Goal: Task Accomplishment & Management: Use online tool/utility

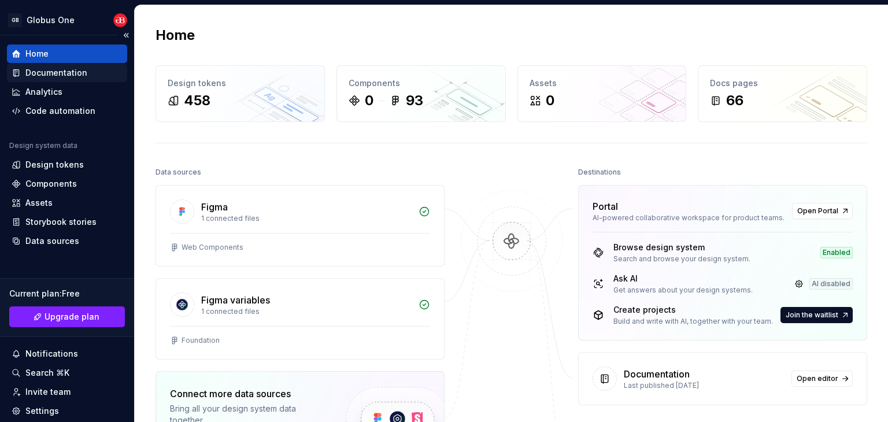
click at [69, 76] on div "Documentation" at bounding box center [56, 73] width 62 height 12
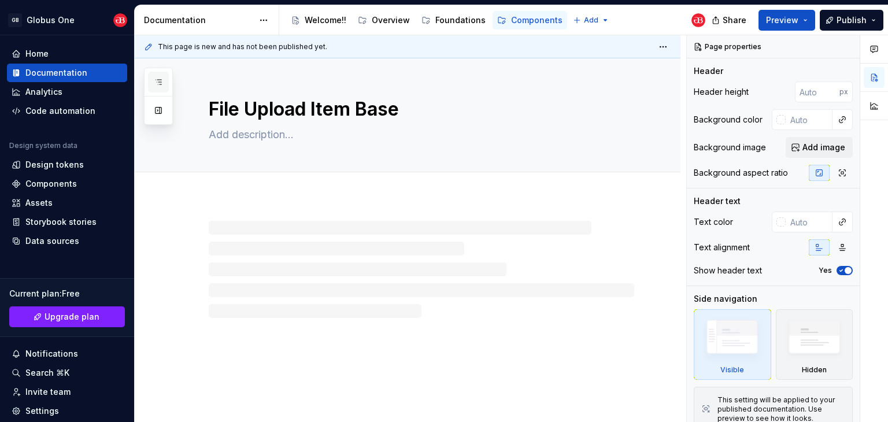
click at [155, 83] on icon "button" at bounding box center [158, 81] width 9 height 9
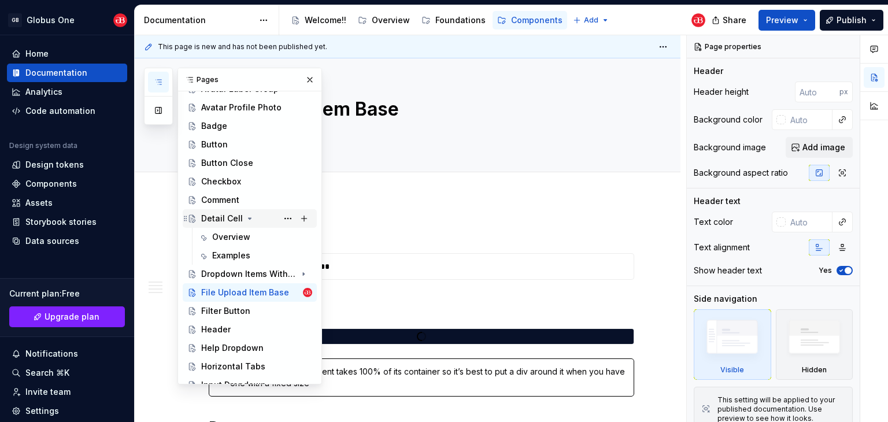
scroll to position [289, 0]
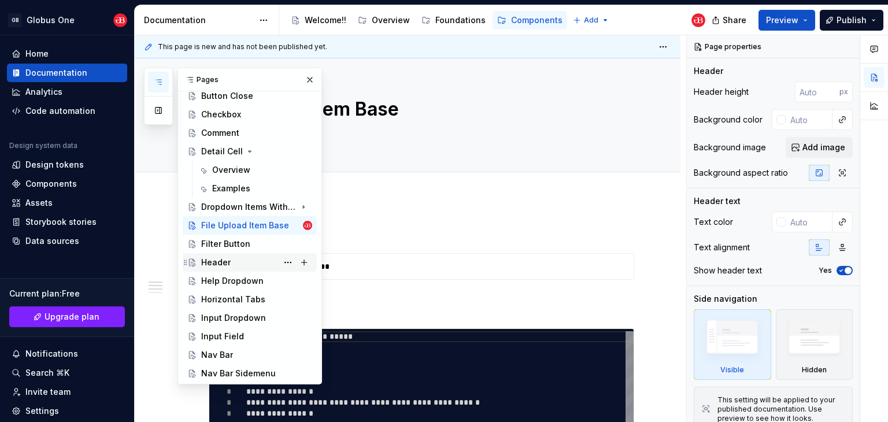
click at [232, 263] on div "Header" at bounding box center [256, 262] width 111 height 16
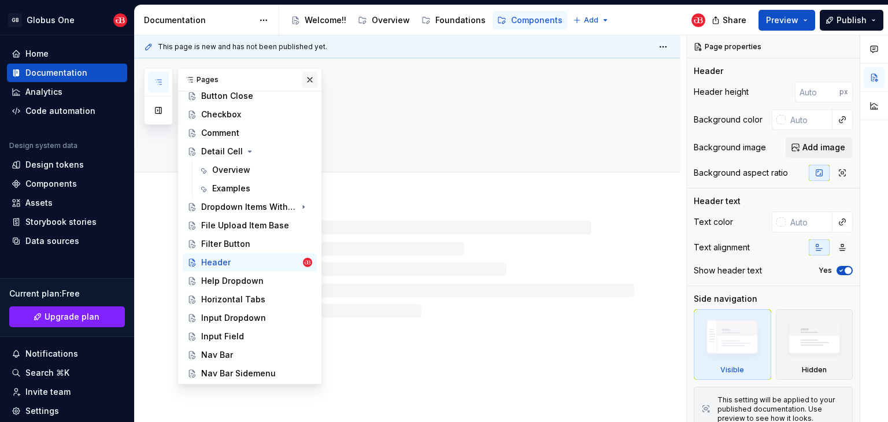
click at [302, 75] on button "button" at bounding box center [310, 80] width 16 height 16
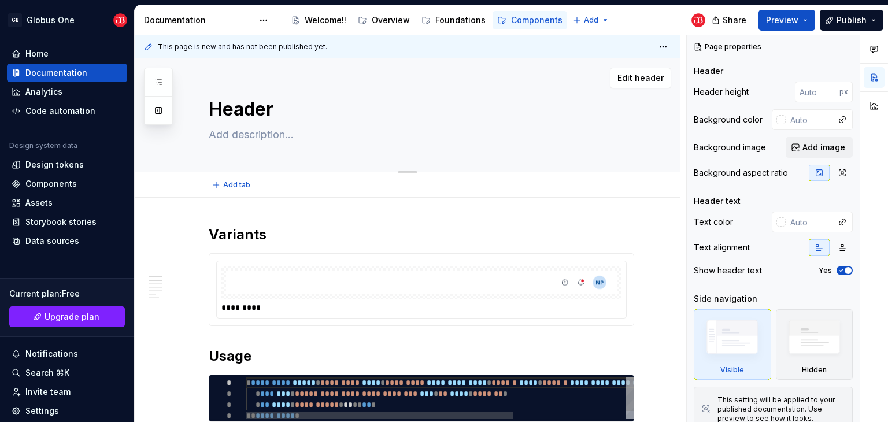
type textarea "*"
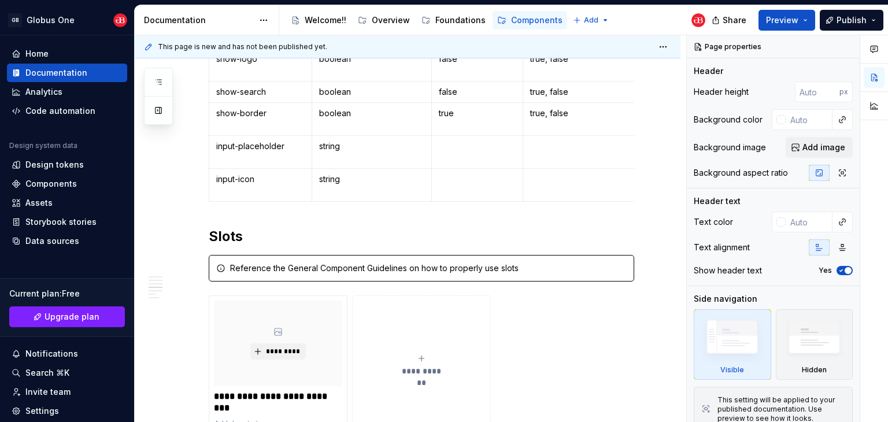
scroll to position [636, 0]
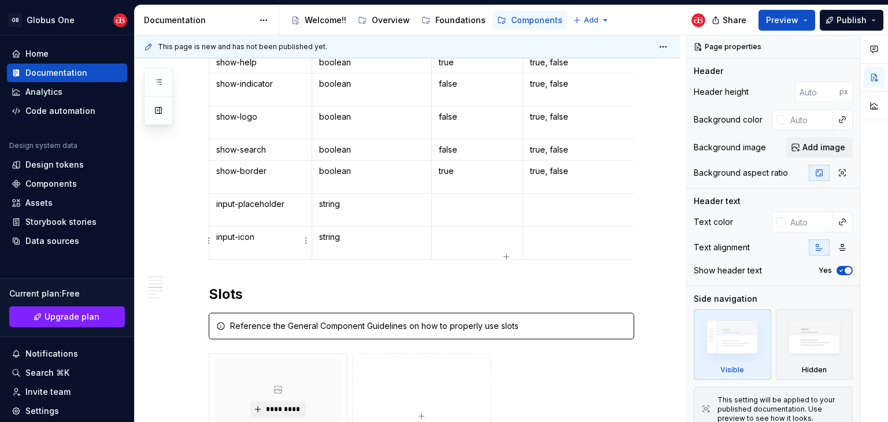
click at [209, 237] on html "GB Globus One Home Documentation Analytics Code automation Design system data D…" at bounding box center [444, 211] width 888 height 422
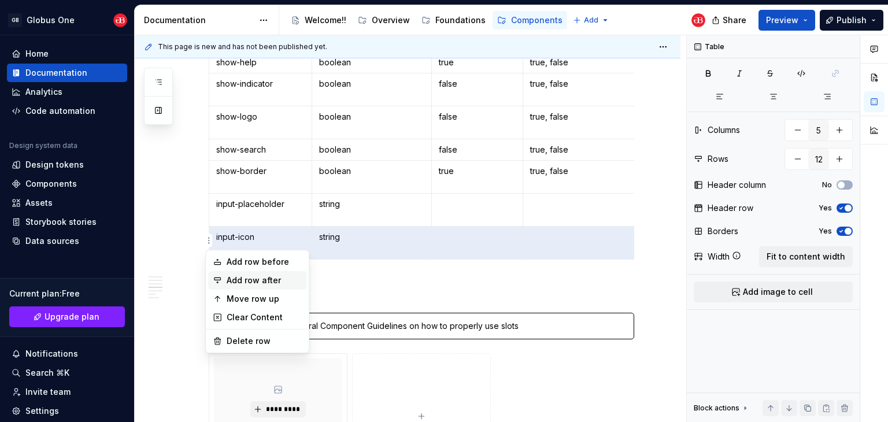
click at [237, 280] on div "Add row after" at bounding box center [264, 280] width 75 height 12
type input "13"
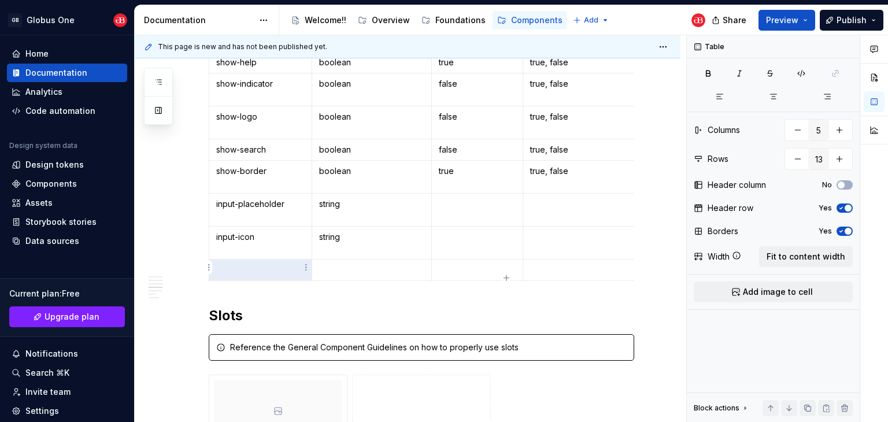
click at [253, 270] on p at bounding box center [260, 270] width 88 height 12
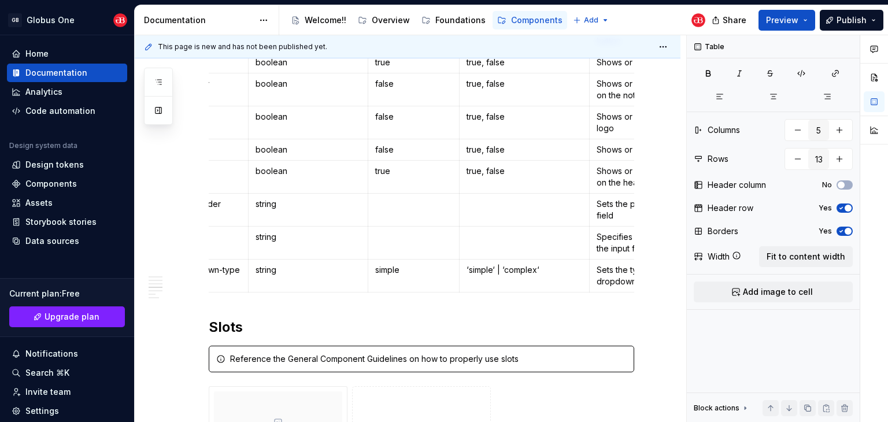
scroll to position [0, 0]
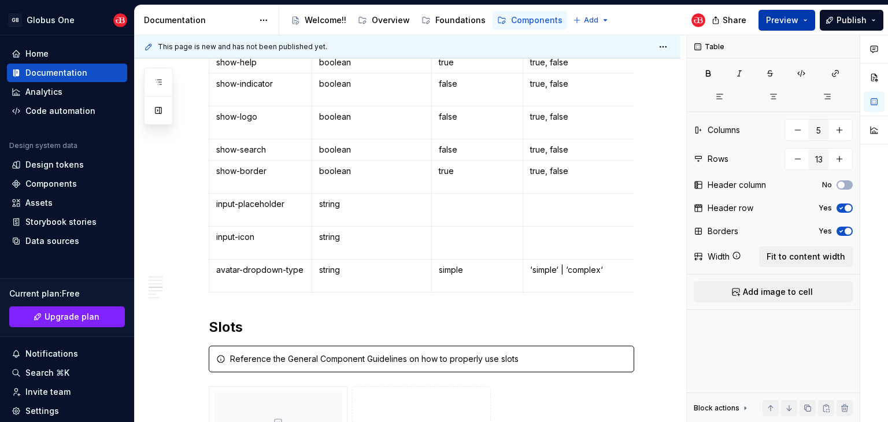
click at [791, 19] on span "Preview" at bounding box center [782, 20] width 32 height 12
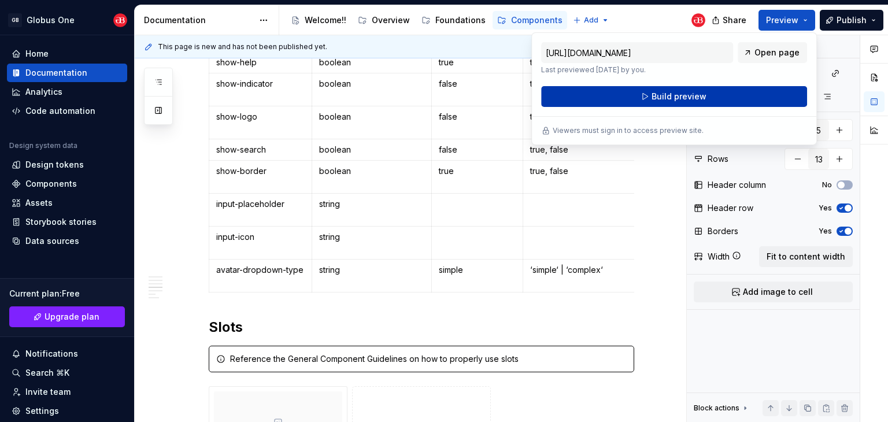
click at [714, 95] on button "Build preview" at bounding box center [674, 96] width 266 height 21
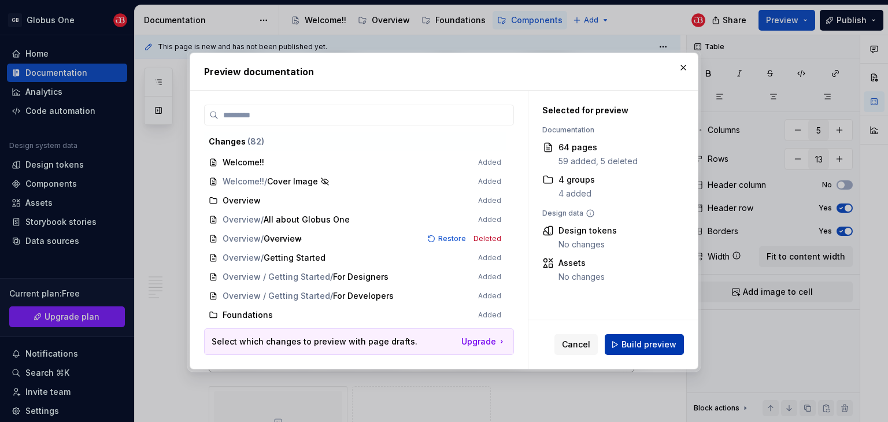
click at [635, 342] on span "Build preview" at bounding box center [648, 345] width 55 height 12
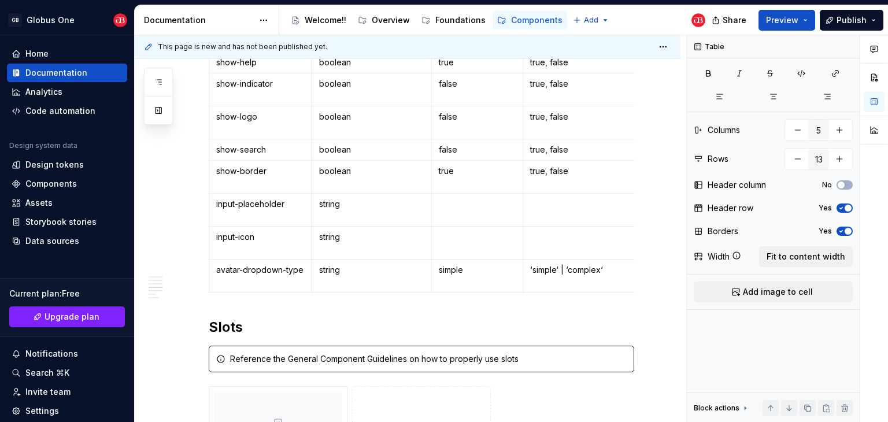
type textarea "*"
